Goal: Task Accomplishment & Management: Manage account settings

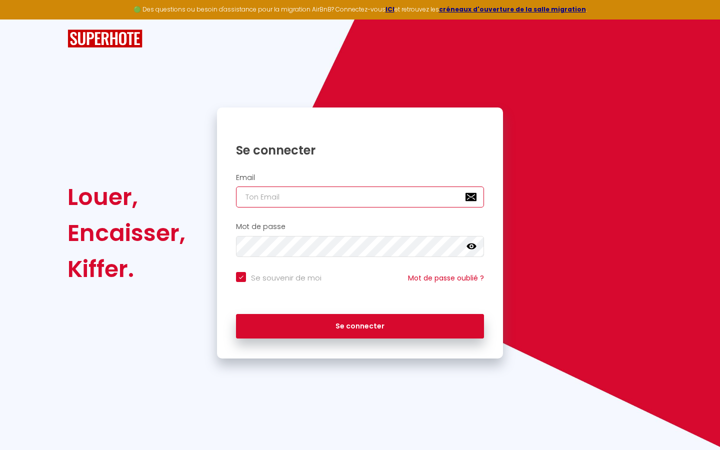
type input "s"
checkbox input "true"
type input "su"
checkbox input "true"
type input "sup"
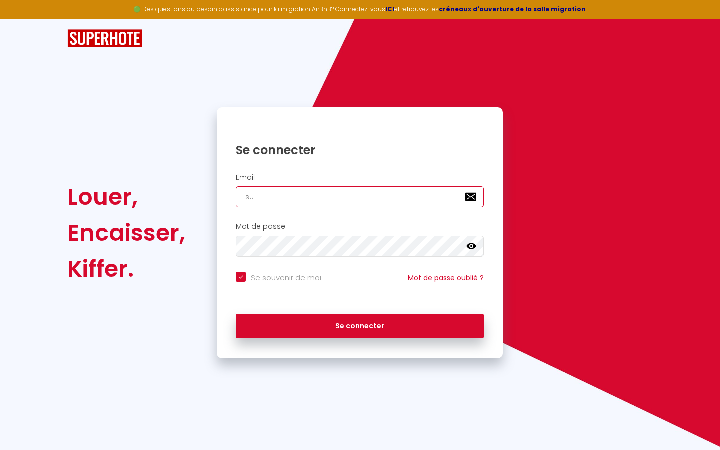
checkbox input "true"
type input "supe"
checkbox input "true"
type input "super"
checkbox input "true"
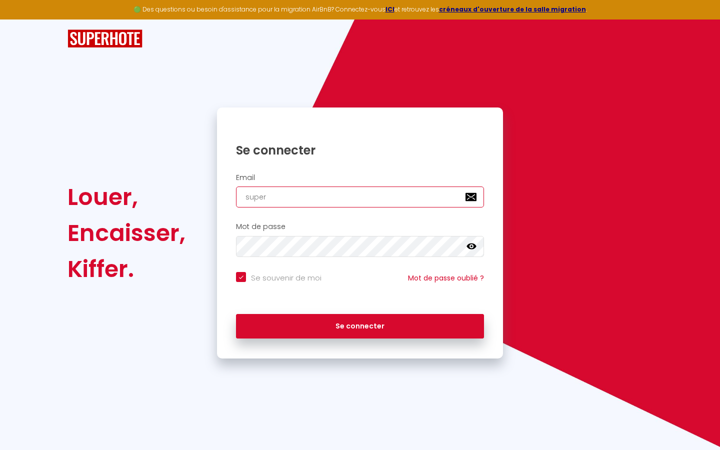
type input "superb"
checkbox input "true"
type input "superbo"
checkbox input "true"
type input "superbor"
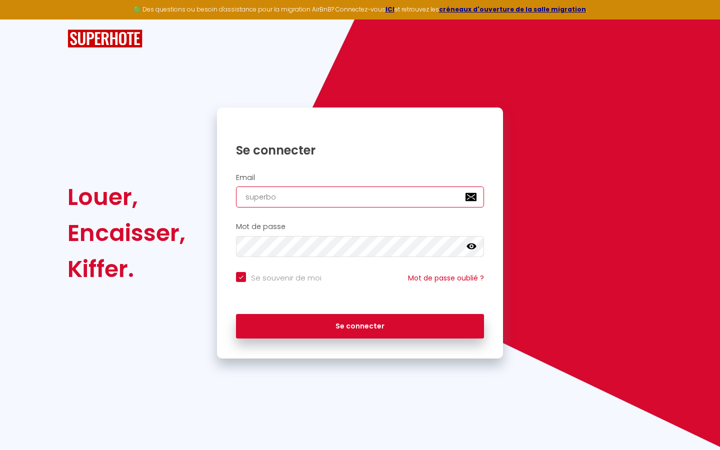
checkbox input "true"
type input "superbord"
checkbox input "true"
type input "superborde"
checkbox input "true"
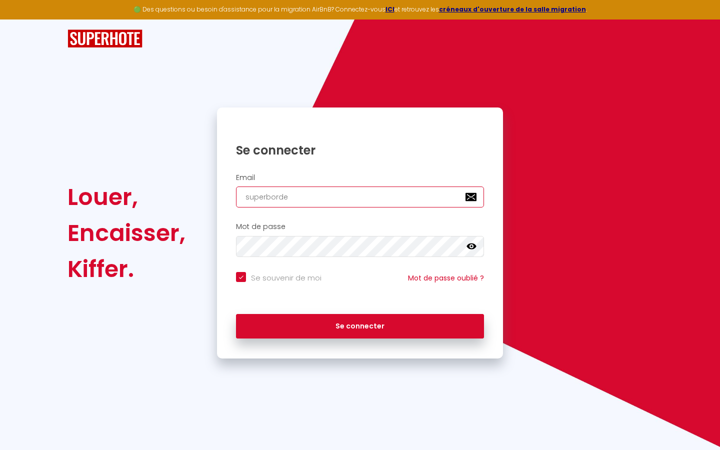
type input "superbordea"
checkbox input "true"
type input "superbordeau"
checkbox input "true"
type input "superbordeaux"
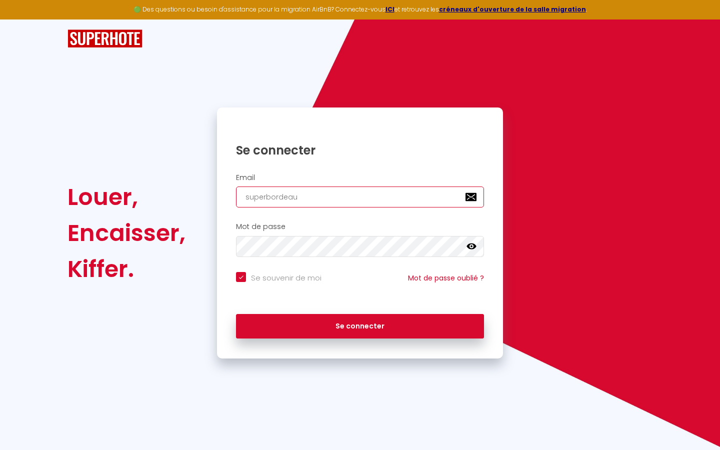
checkbox input "true"
type input "superbordeaux@"
checkbox input "true"
type input "superbordeaux@g"
checkbox input "true"
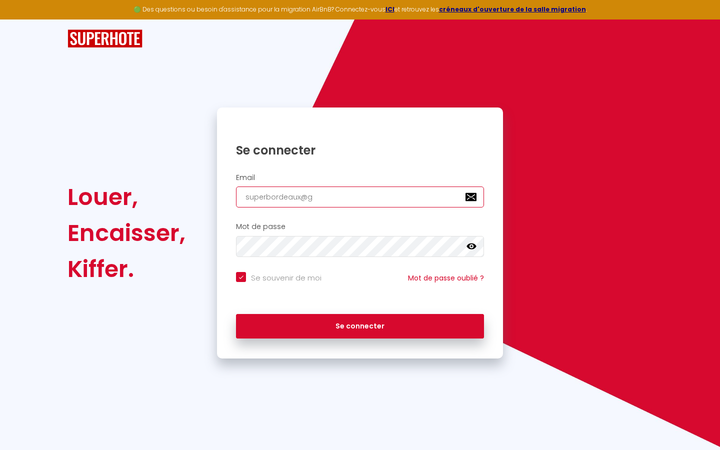
type input "superbordeaux@gm"
checkbox input "true"
type input "superbordeaux@gma"
checkbox input "true"
type input "superbordeaux@gmai"
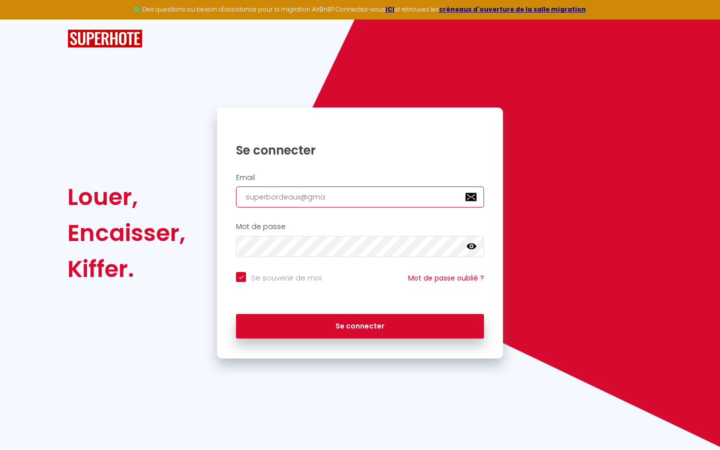
checkbox input "true"
type input "[EMAIL_ADDRESS]"
checkbox input "true"
type input "[EMAIL_ADDRESS]."
checkbox input "true"
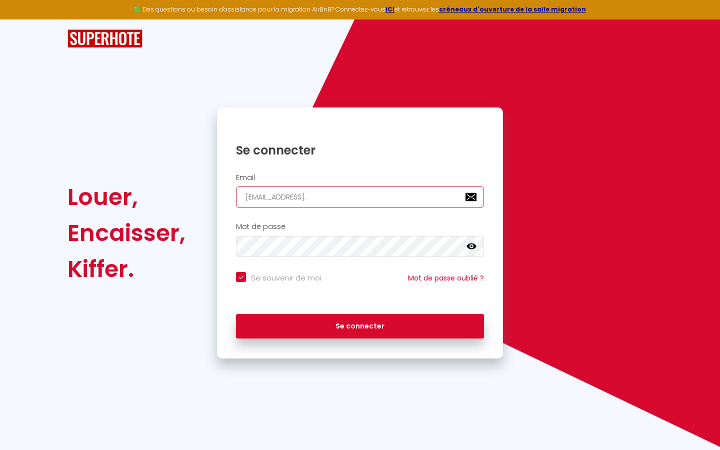
type input "superbordeaux@gmail.c"
checkbox input "true"
type input "[EMAIL_ADDRESS][DOMAIN_NAME]"
checkbox input "true"
type input "[EMAIL_ADDRESS][DOMAIN_NAME]"
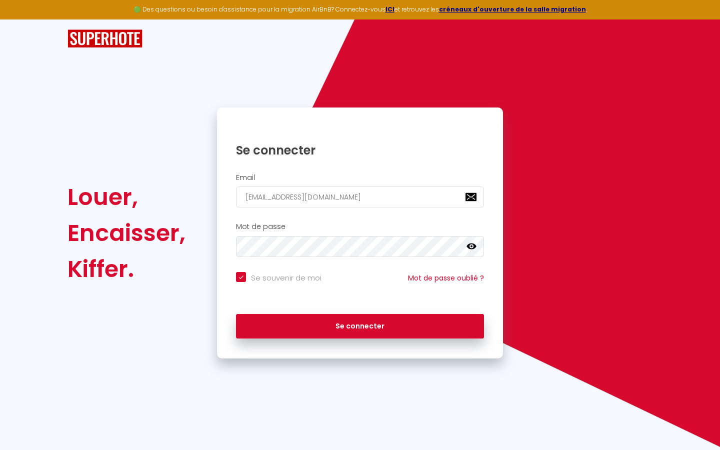
checkbox input "true"
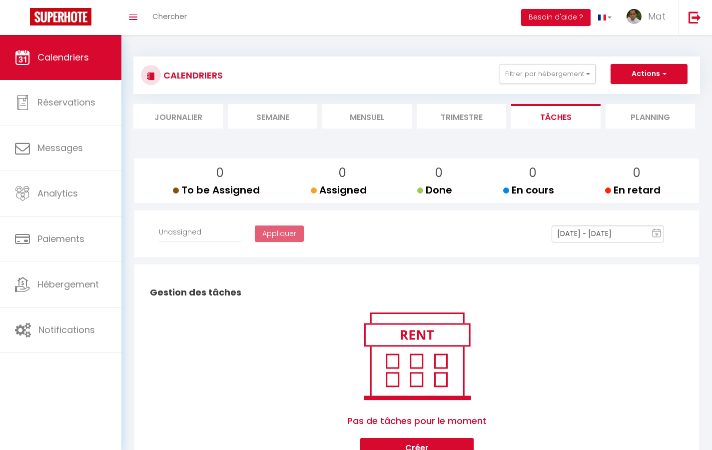
select select
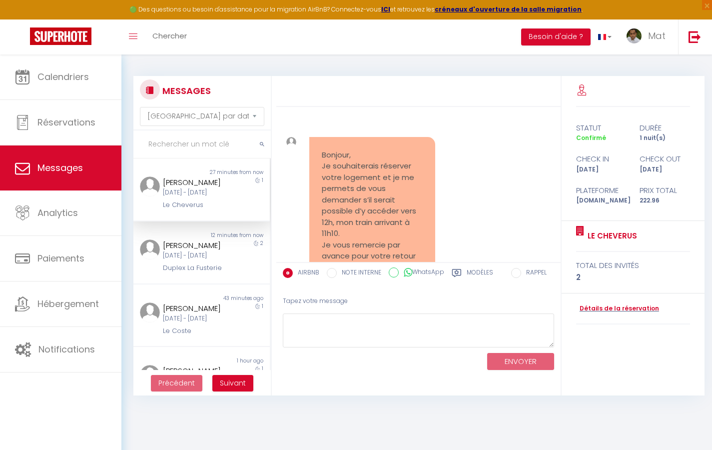
scroll to position [3931, 0]
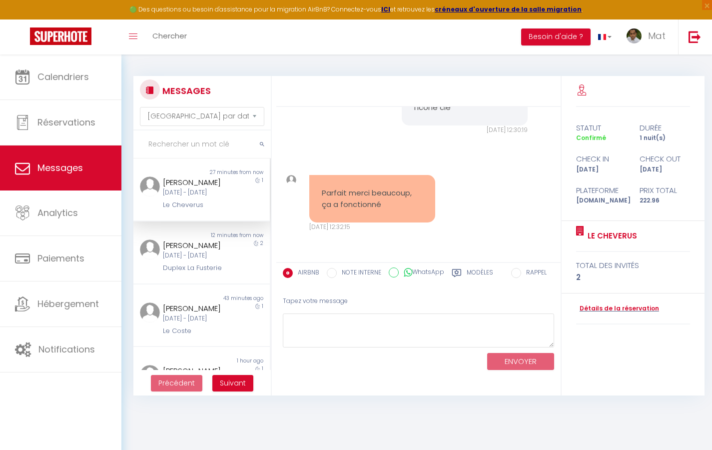
select select "2025"
select select "9"
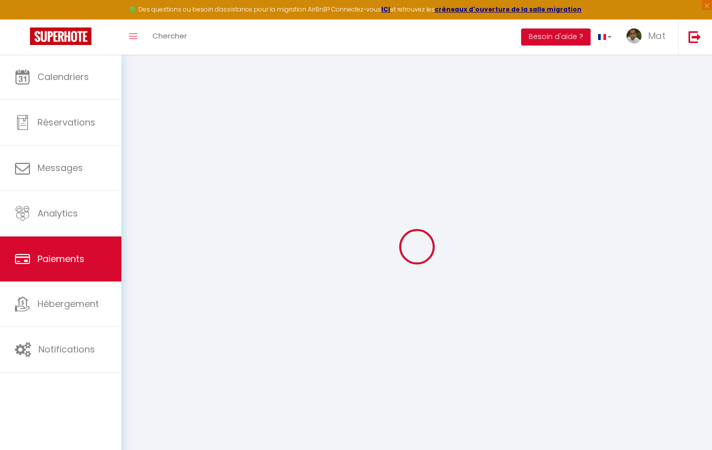
select select "2"
select select "0"
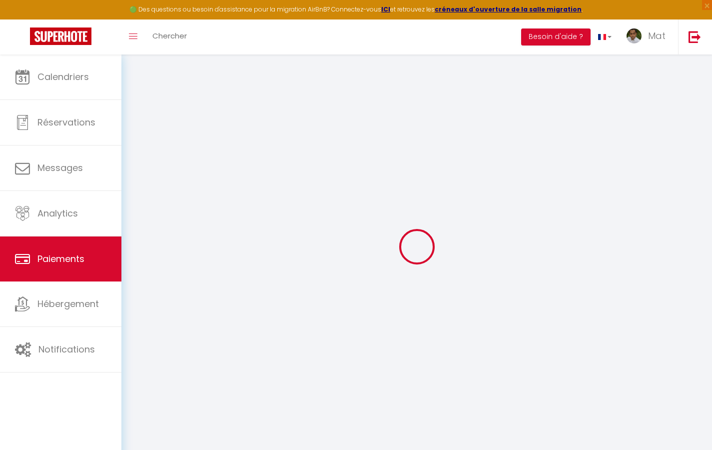
select select "0"
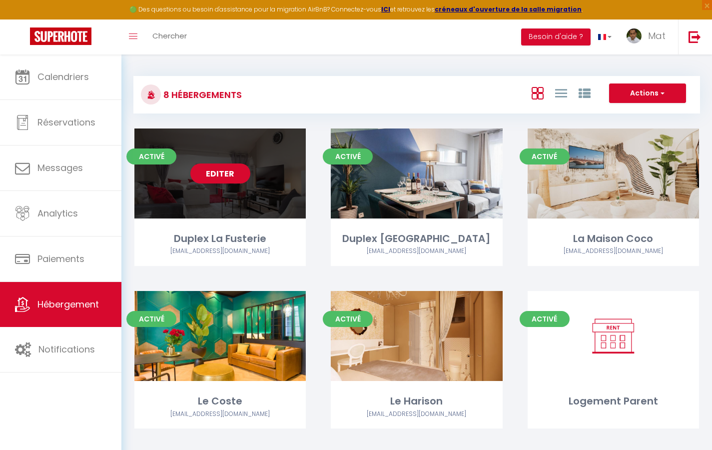
select select "3"
select select "2"
select select "1"
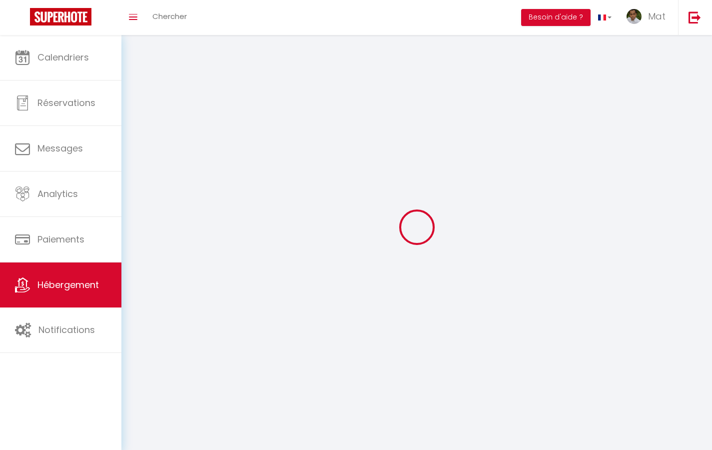
select select
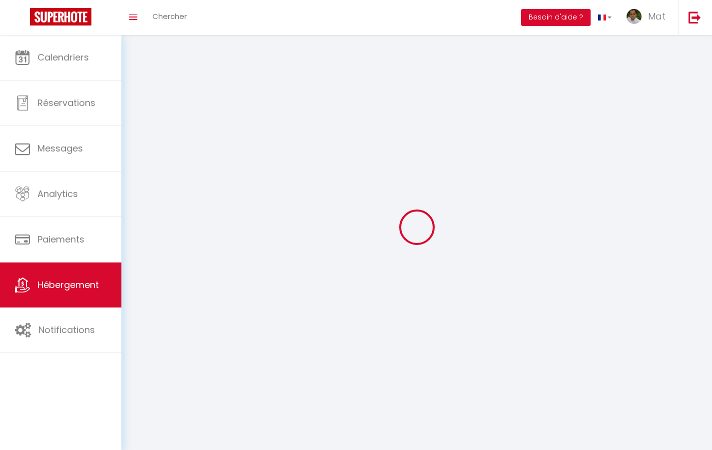
checkbox input "false"
select select
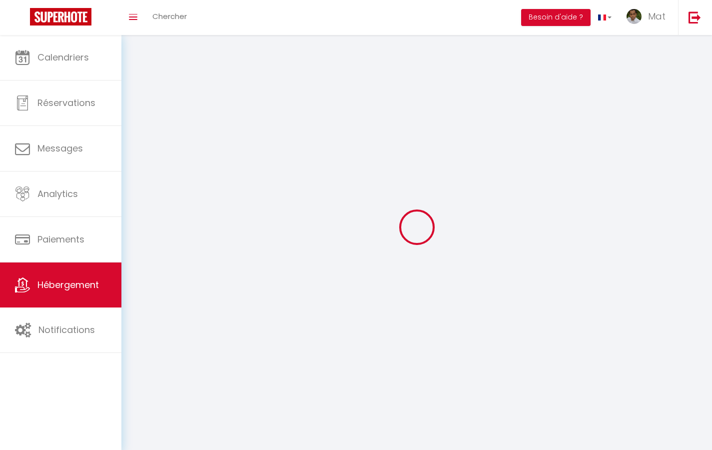
select select
select select "1"
select select
select select "28"
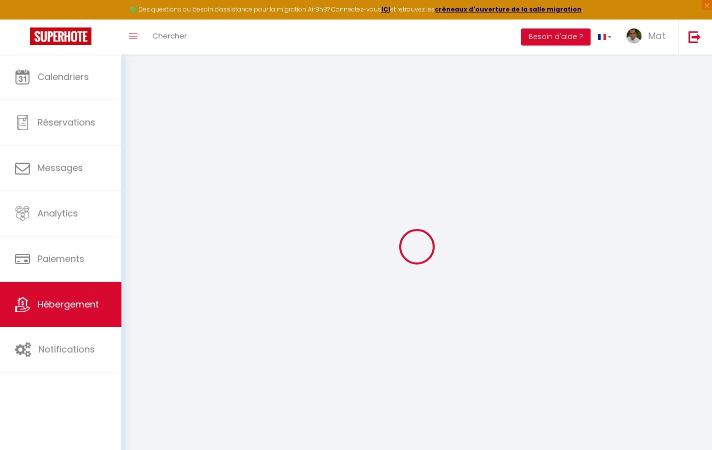
select select
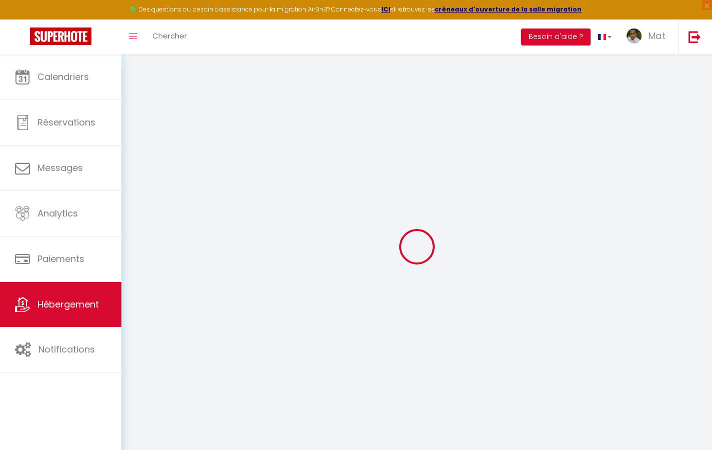
select select
checkbox input "false"
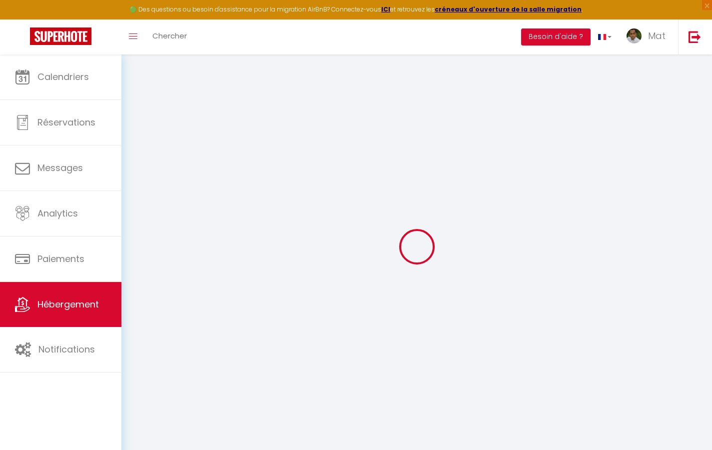
select select
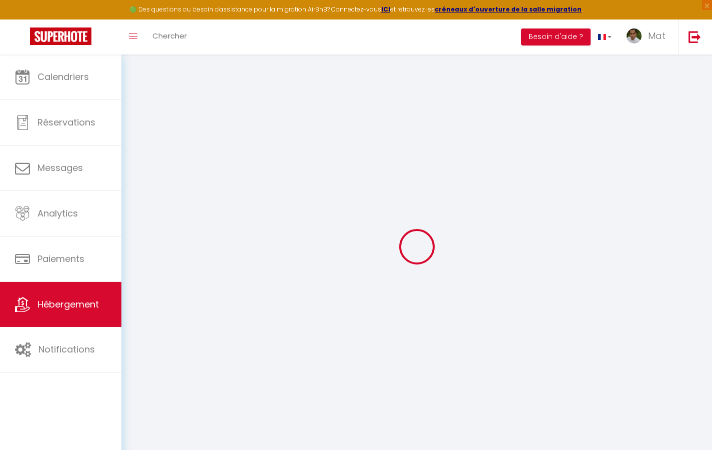
select select
checkbox input "false"
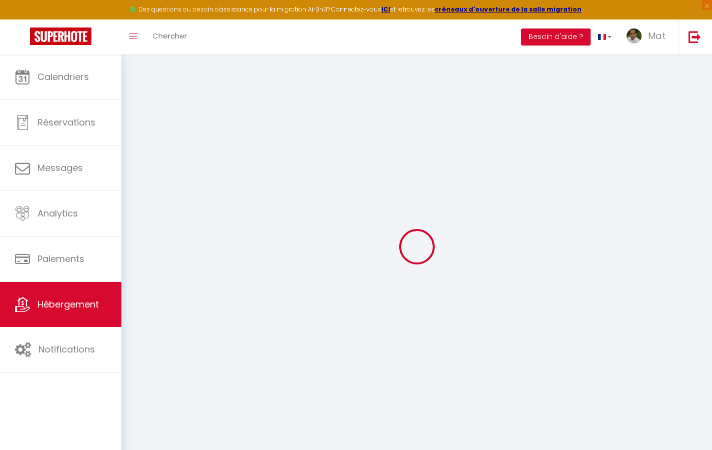
checkbox input "false"
select select
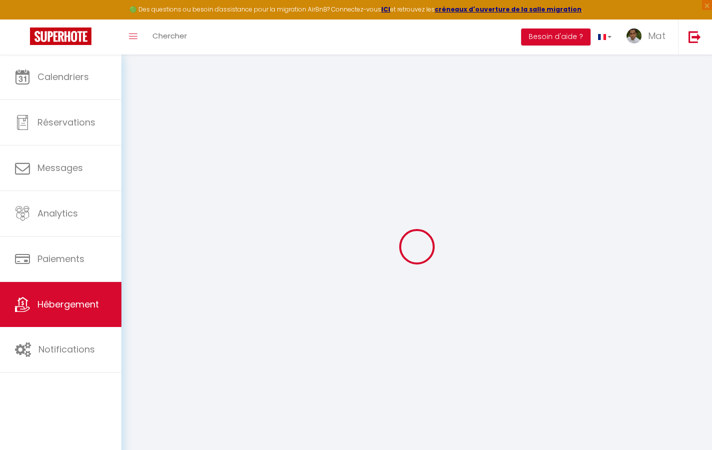
select select
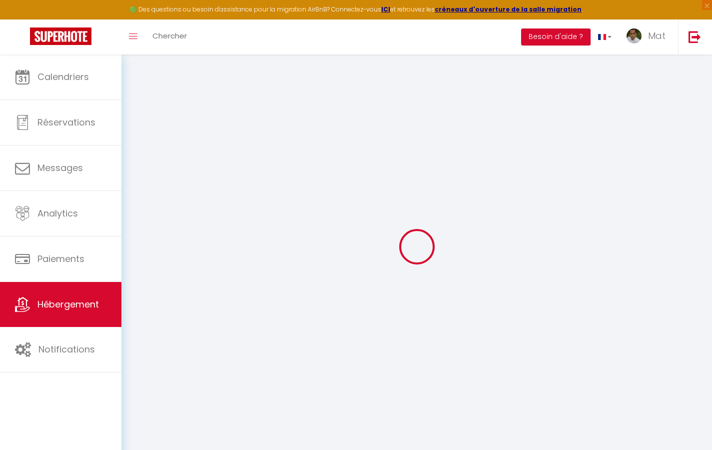
checkbox input "false"
select select
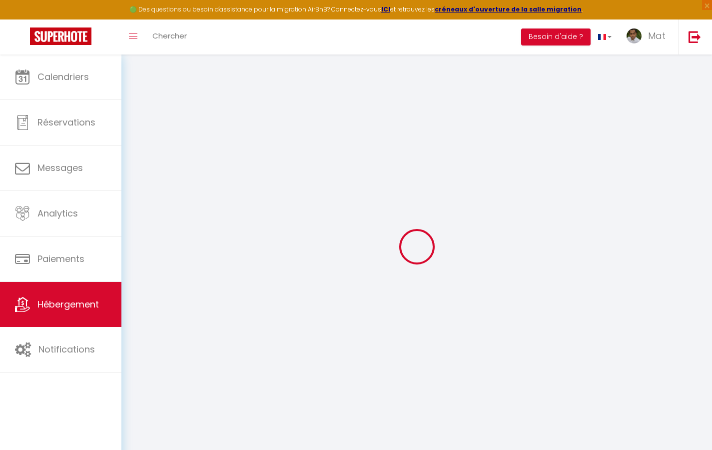
select select
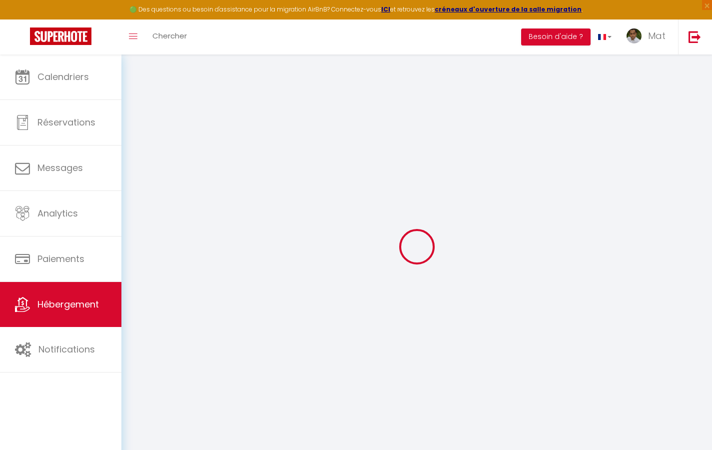
select select
checkbox input "false"
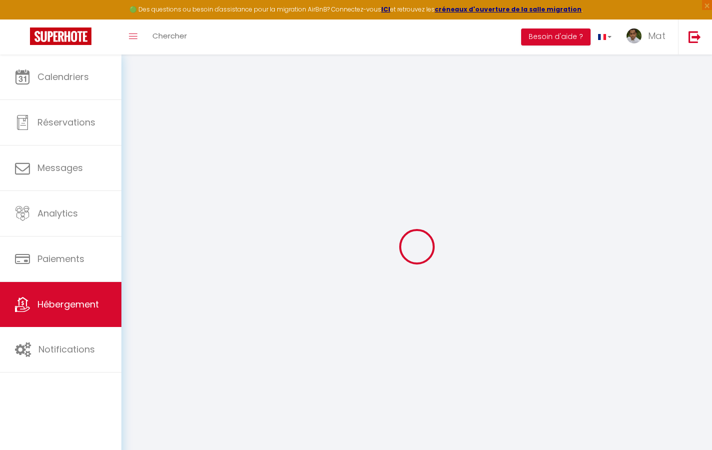
checkbox input "false"
select select
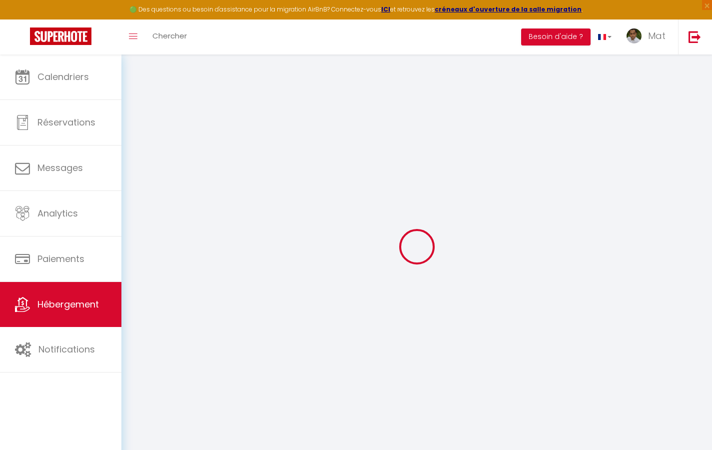
select select
checkbox input "false"
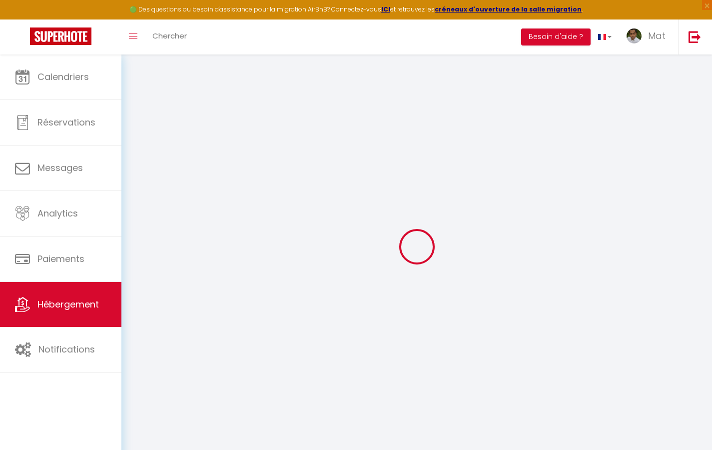
checkbox input "false"
select select
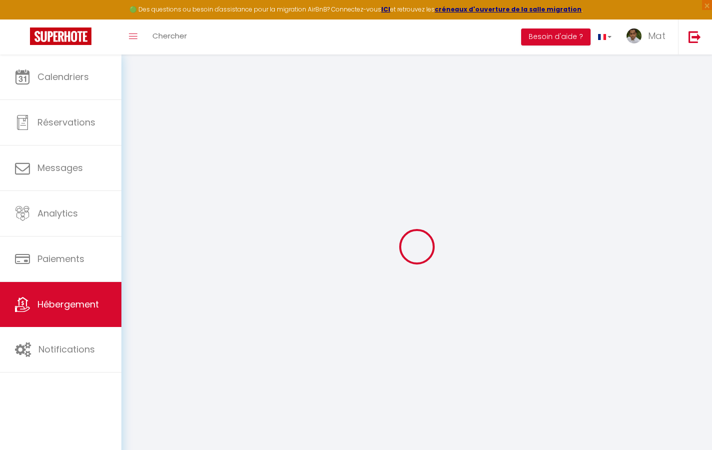
type input "Duplex La Fusterie"
type input "IMMO"
type input "MRA"
type input "[STREET_ADDRESS]"
type input "33800"
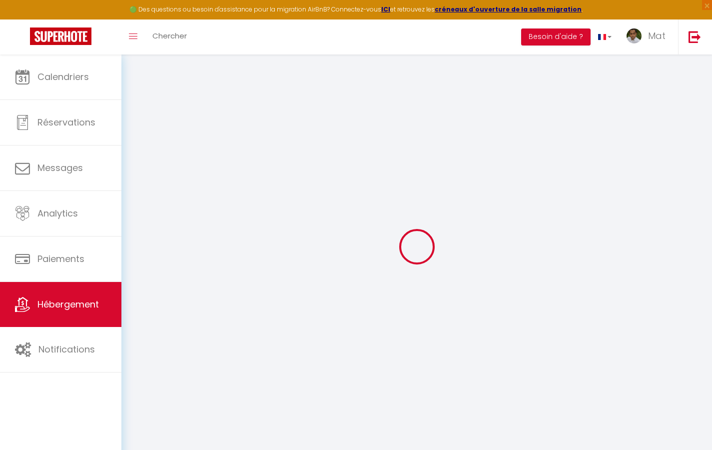
type input "[GEOGRAPHIC_DATA]"
select select "6"
type input "35"
type input "20"
type input "30"
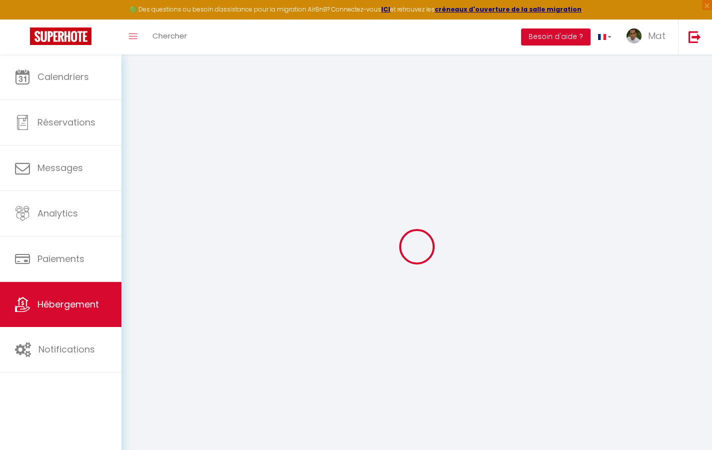
type input "1.65"
type input "200"
select select
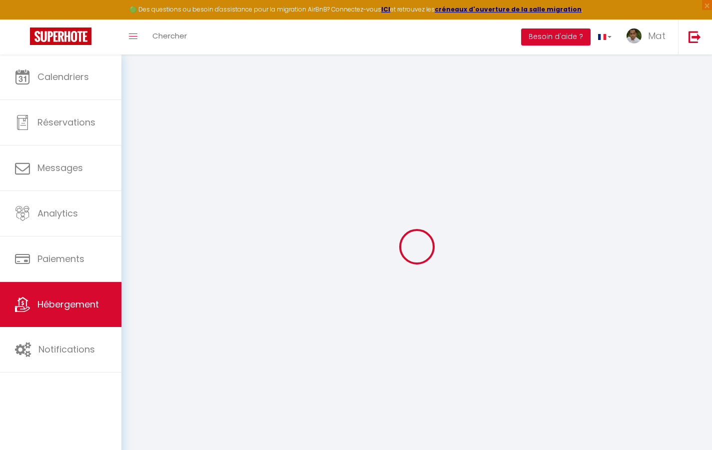
select select
type input "[STREET_ADDRESS]"
type input "33800"
type input "[GEOGRAPHIC_DATA]"
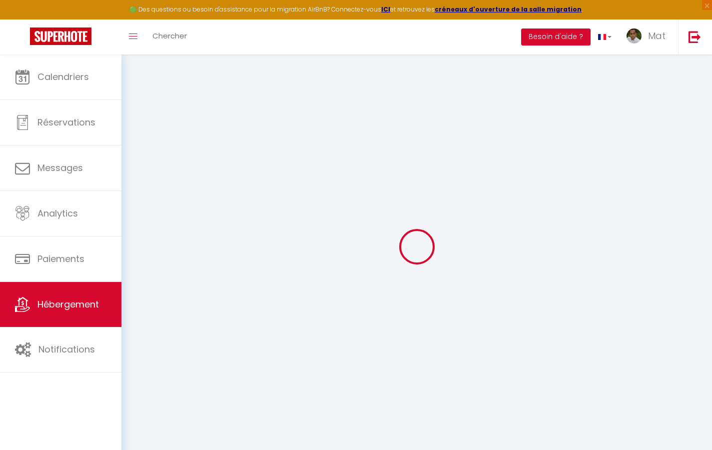
type input "[EMAIL_ADDRESS][DOMAIN_NAME]"
select select "742"
checkbox input "true"
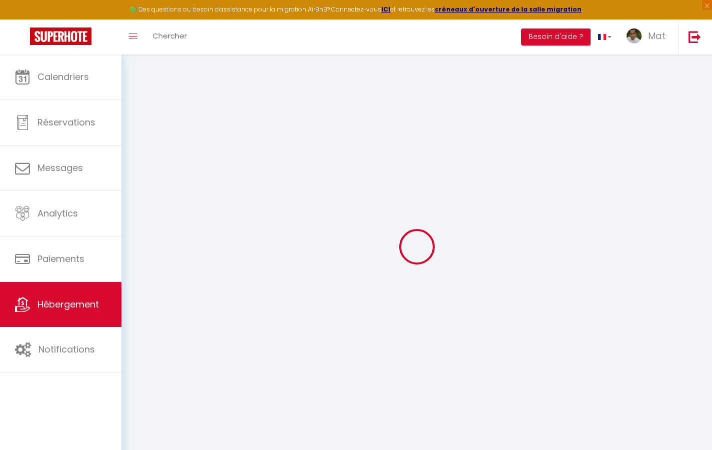
checkbox input "false"
type input "10"
type input "50"
type input "0"
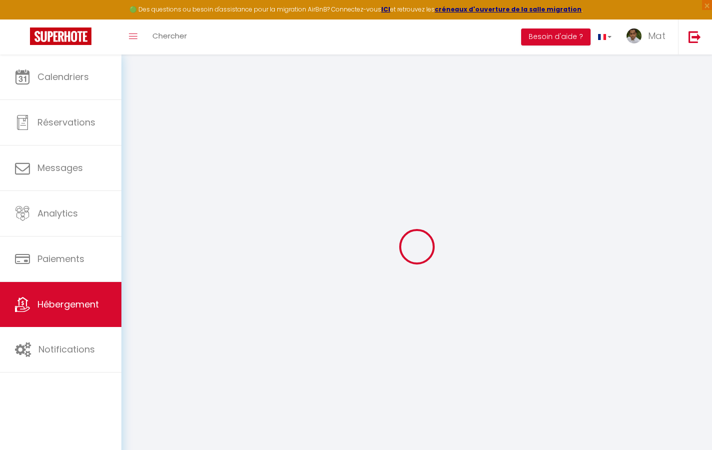
type input "0"
select select
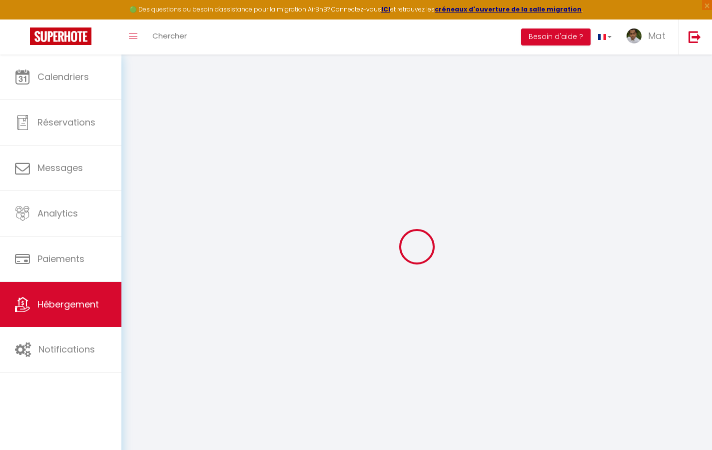
select select
checkbox input "true"
checkbox input "false"
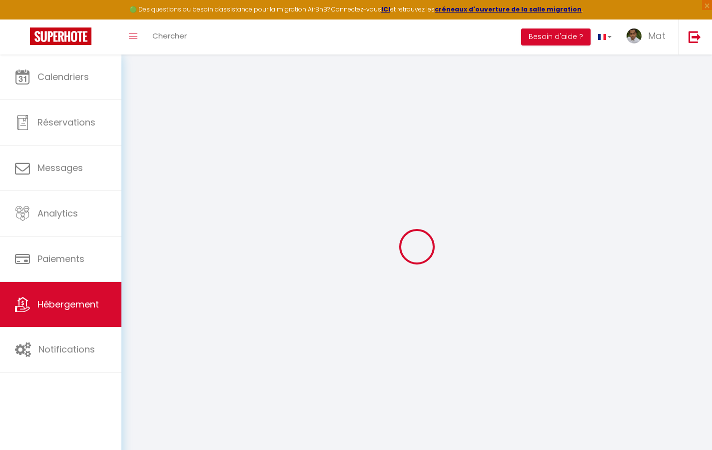
select select
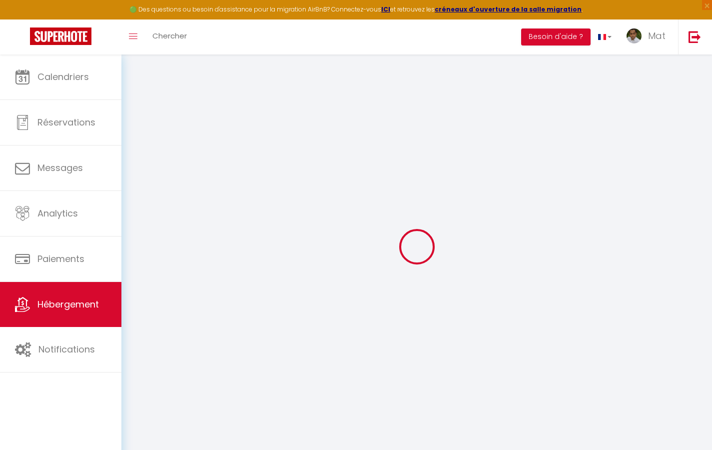
checkbox input "true"
checkbox input "false"
checkbox input "true"
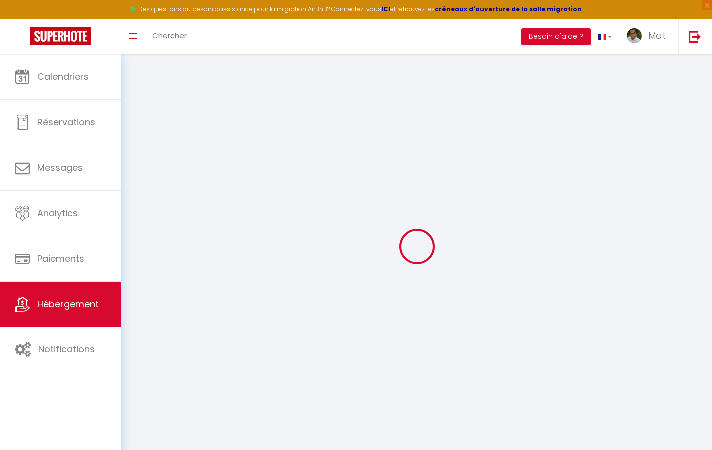
checkbox input "true"
checkbox input "false"
select select "17:00"
select select "23:30"
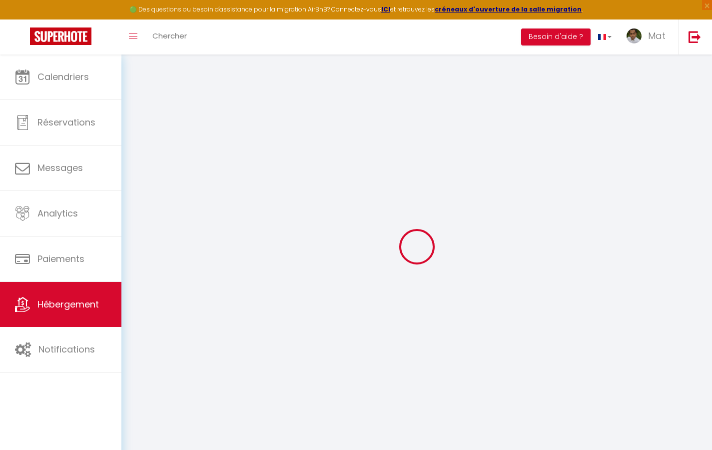
select select "10:00"
select select "30"
select select "120"
select select "2365"
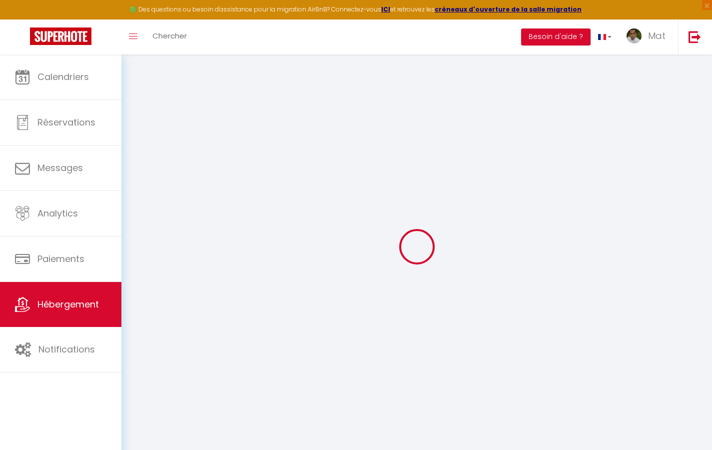
checkbox input "true"
